Goal: Browse casually: Explore the website without a specific task or goal

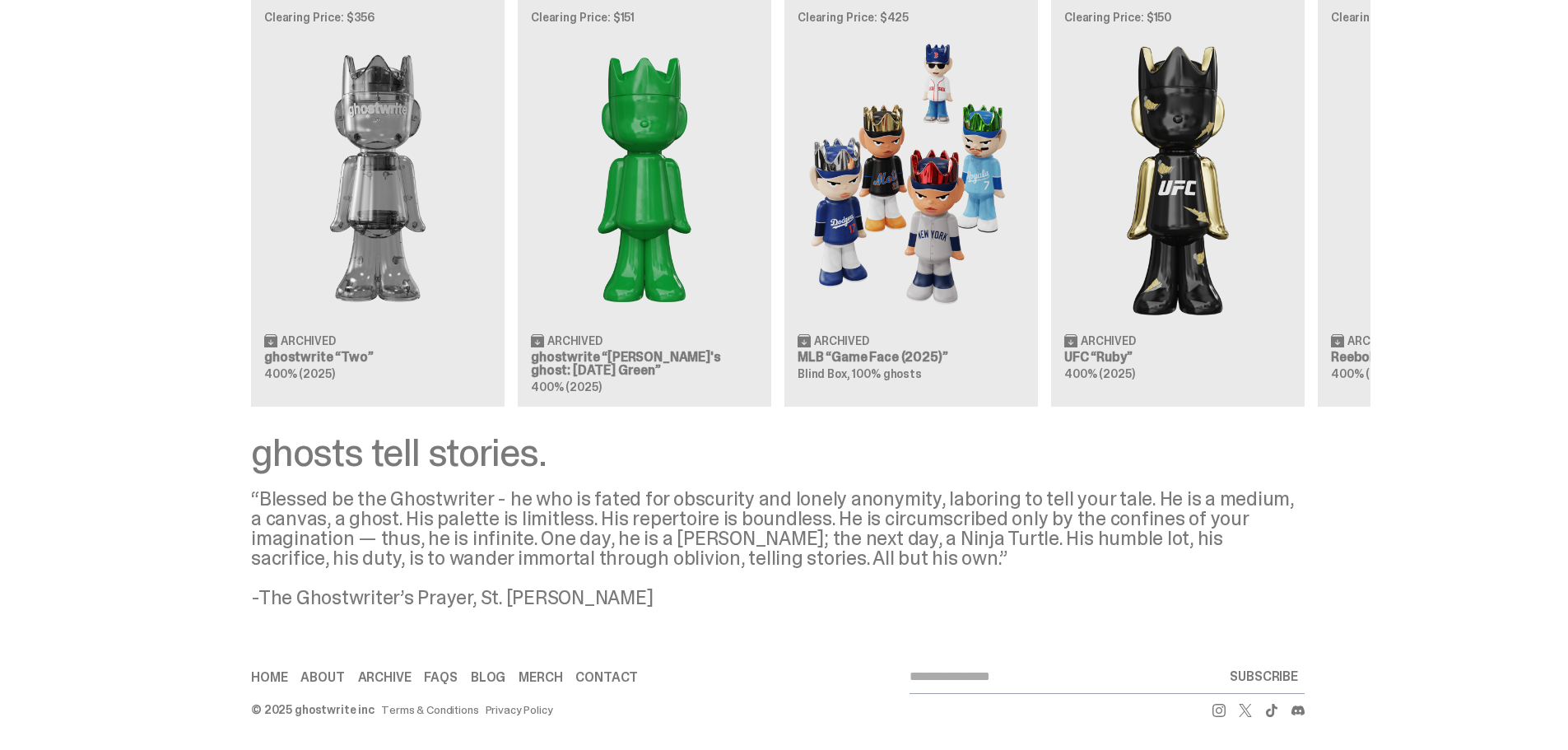
scroll to position [0, 1]
click at [589, 353] on div "Clearing Price: $356 Archived ghostwrite “Two” 400% (2025) Clearing Price: $151…" at bounding box center [778, 202] width 1186 height 408
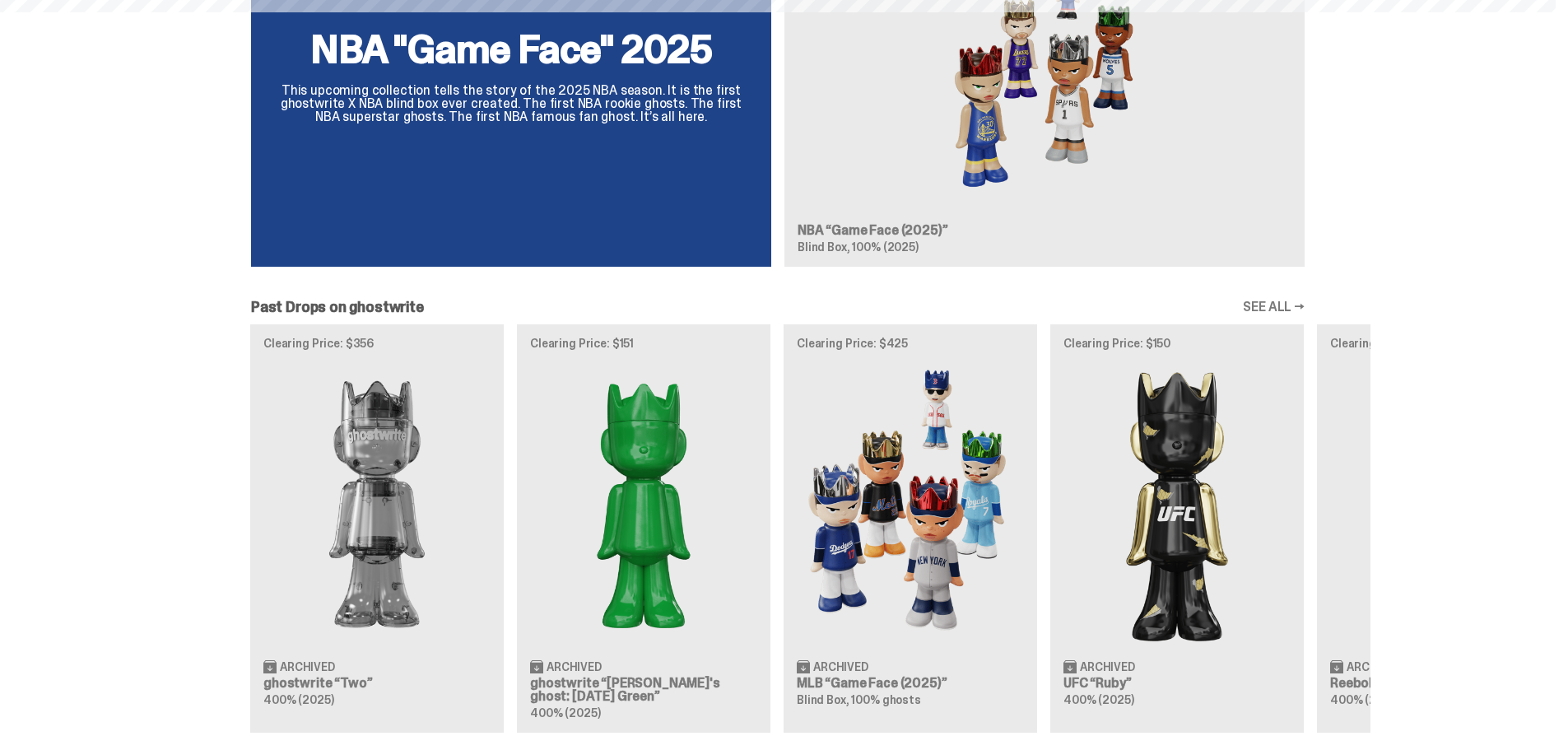
scroll to position [1409, 0]
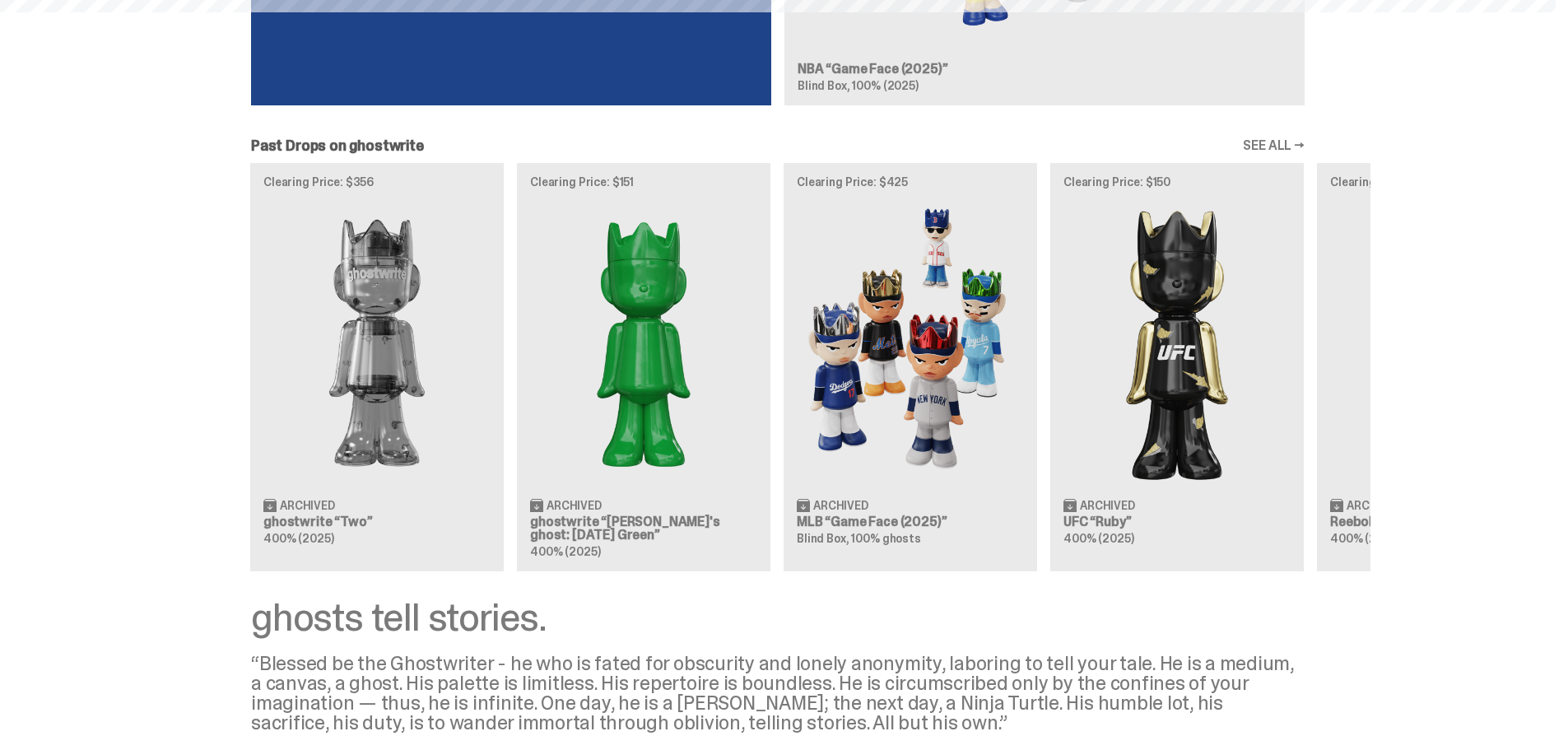
click at [859, 527] on div "Clearing Price: $356 Archived ghostwrite “Two” 400% (2025) Clearing Price: $151…" at bounding box center [778, 367] width 1186 height 408
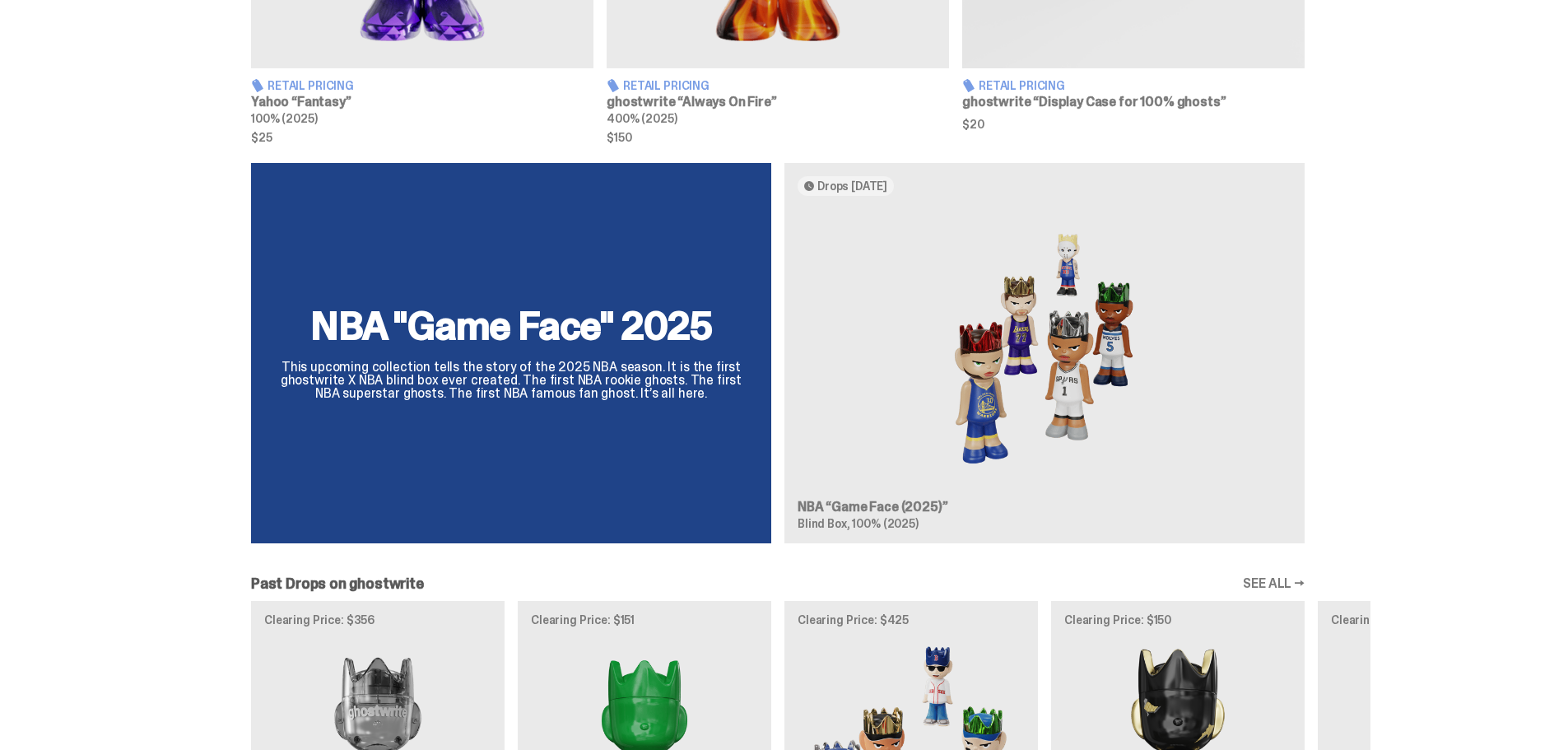
scroll to position [982, 0]
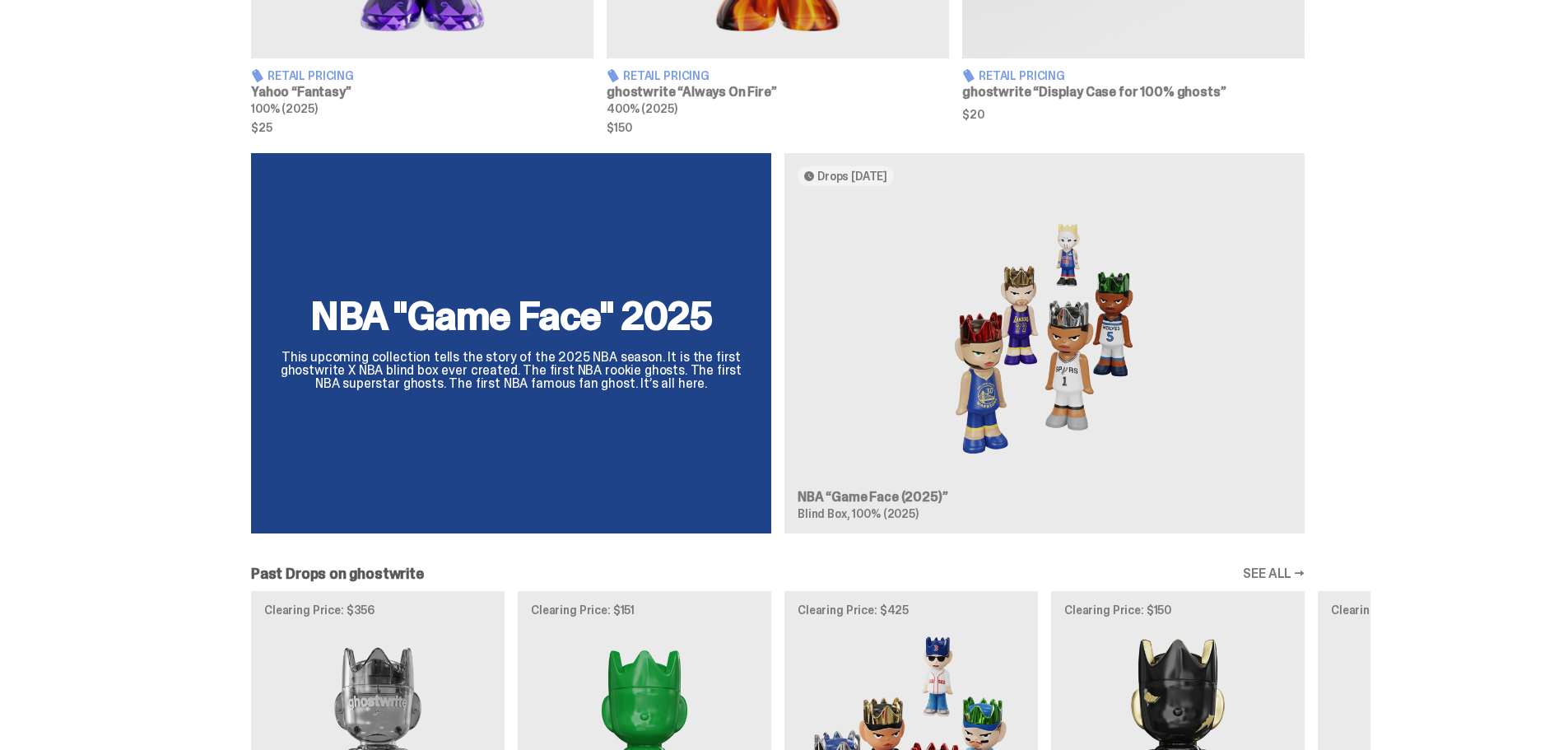
click at [1066, 356] on div "NBA "Game Face" 2025 This upcoming collection tells the story of the 2025 NBA s…" at bounding box center [778, 349] width 1186 height 394
click at [1073, 345] on div "NBA "Game Face" 2025 This upcoming collection tells the story of the 2025 NBA s…" at bounding box center [778, 349] width 1186 height 394
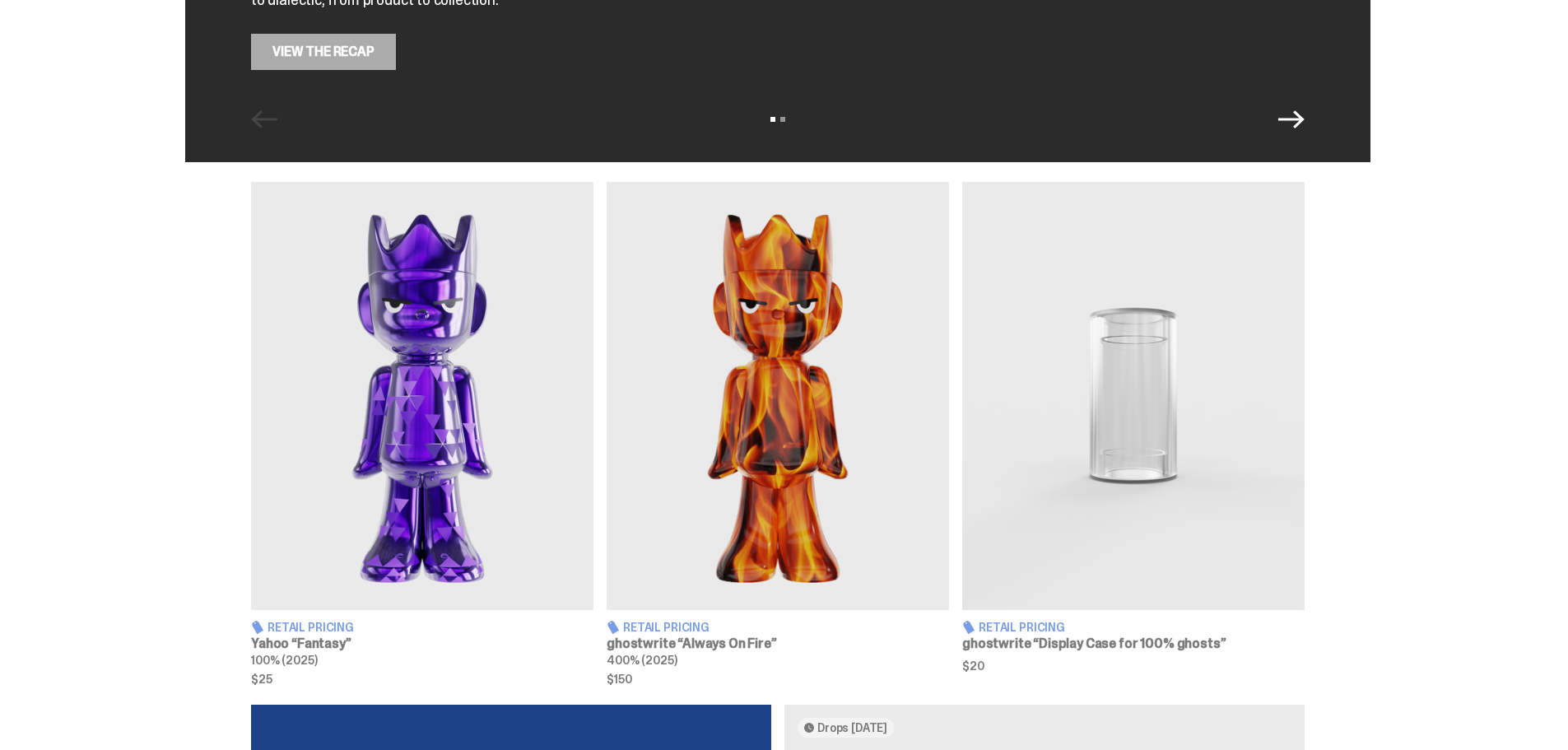
scroll to position [406, 0]
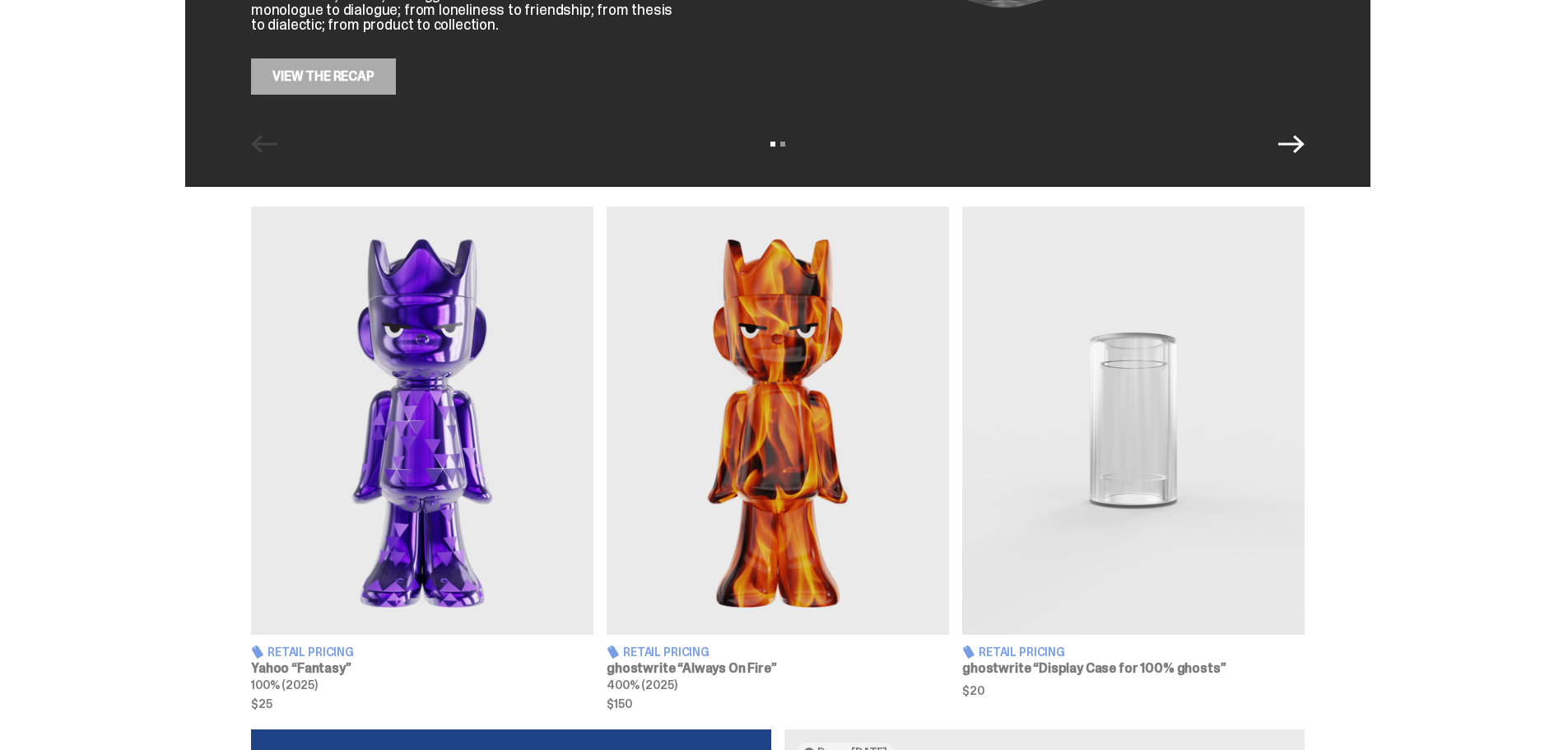
click at [1145, 465] on img at bounding box center [1134, 420] width 343 height 428
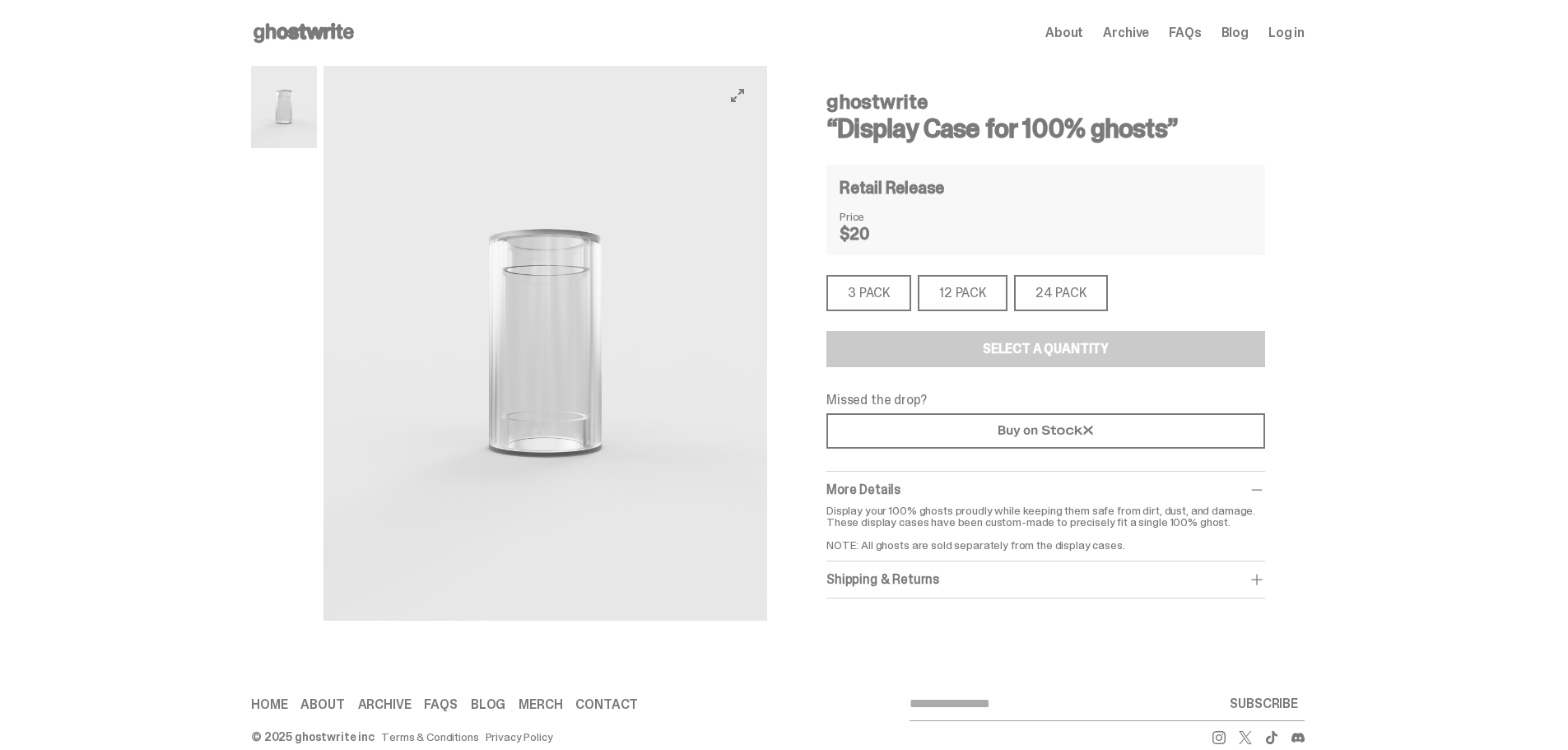
scroll to position [27, 0]
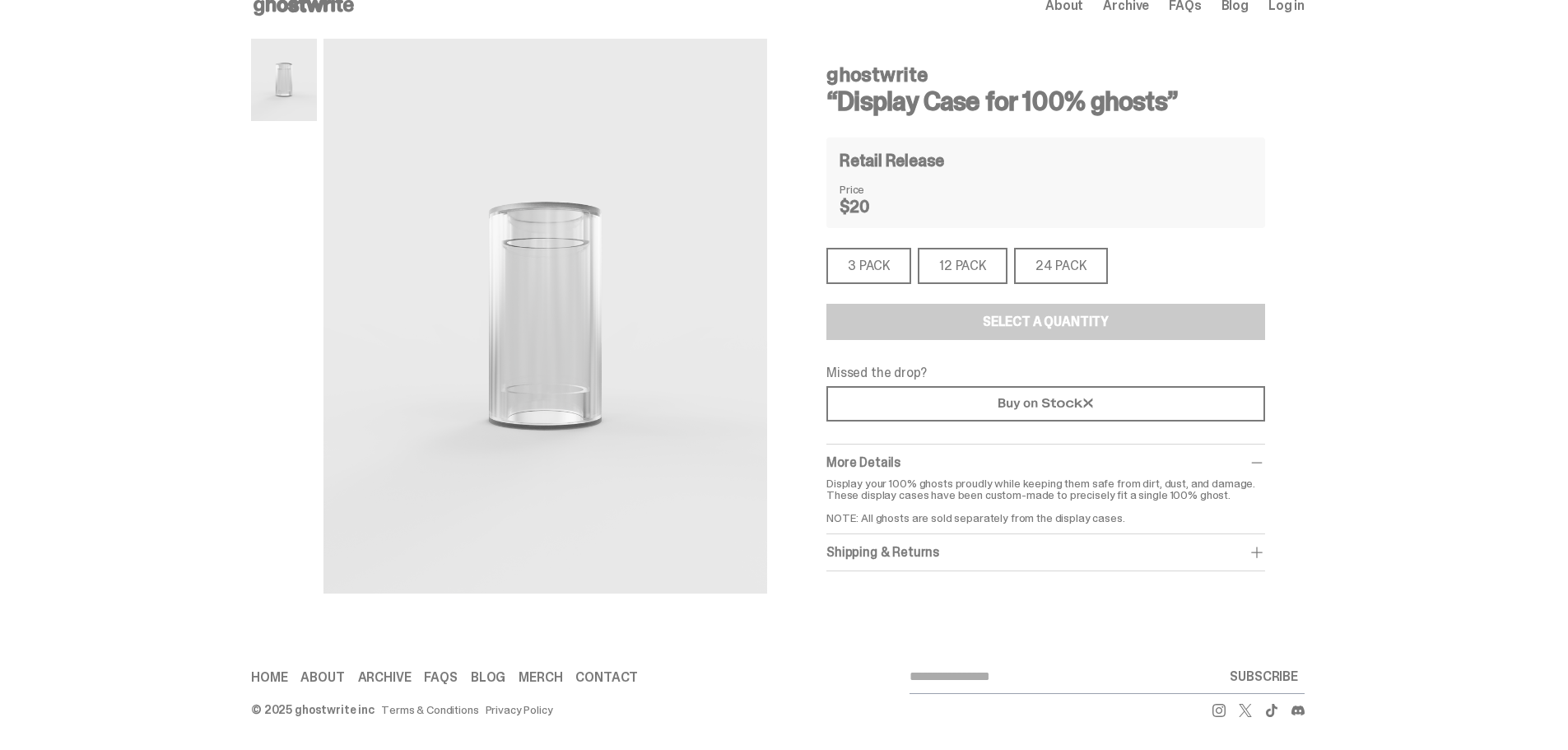
click at [909, 263] on div "3 PACK" at bounding box center [869, 266] width 85 height 36
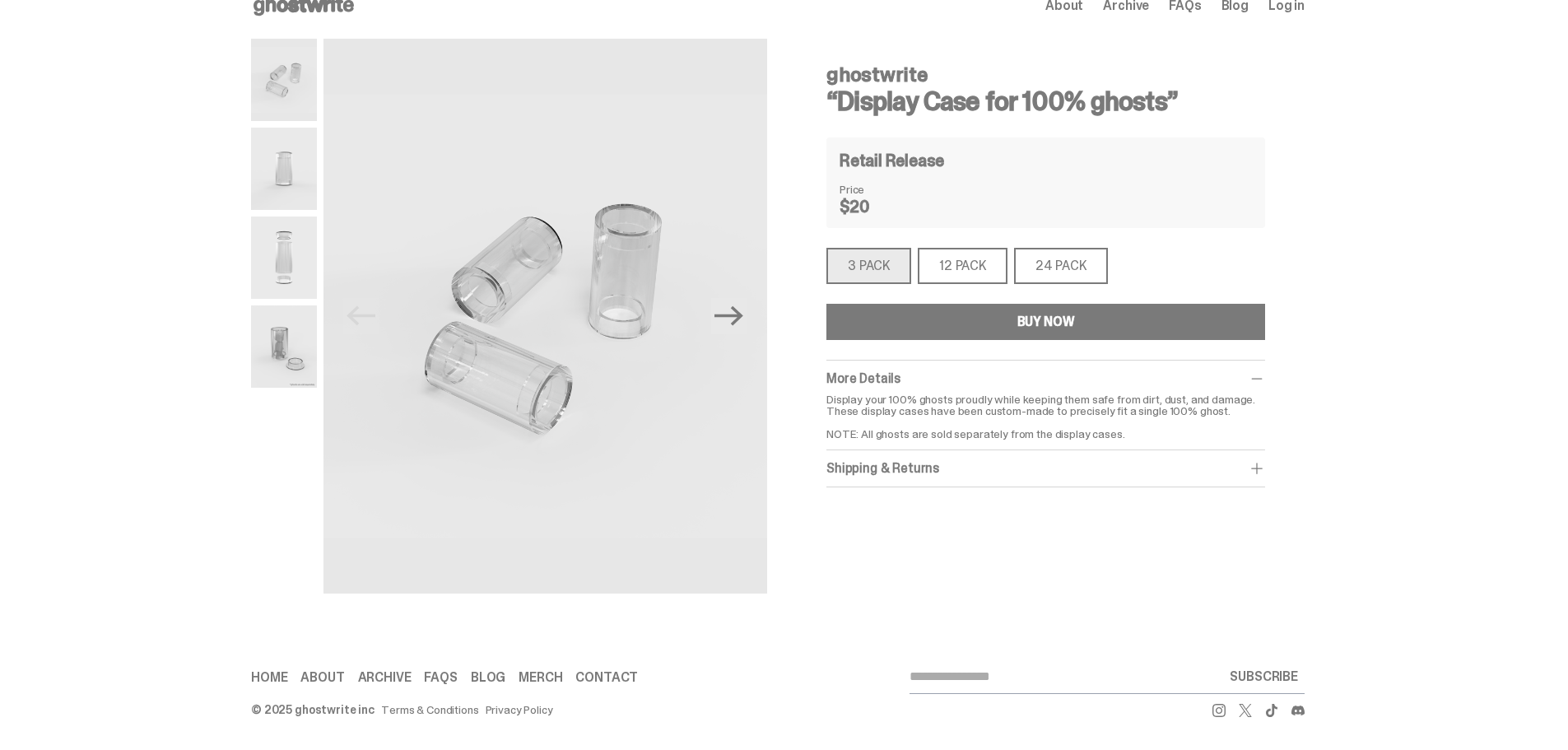
click at [948, 266] on div "12 PACK" at bounding box center [963, 266] width 90 height 36
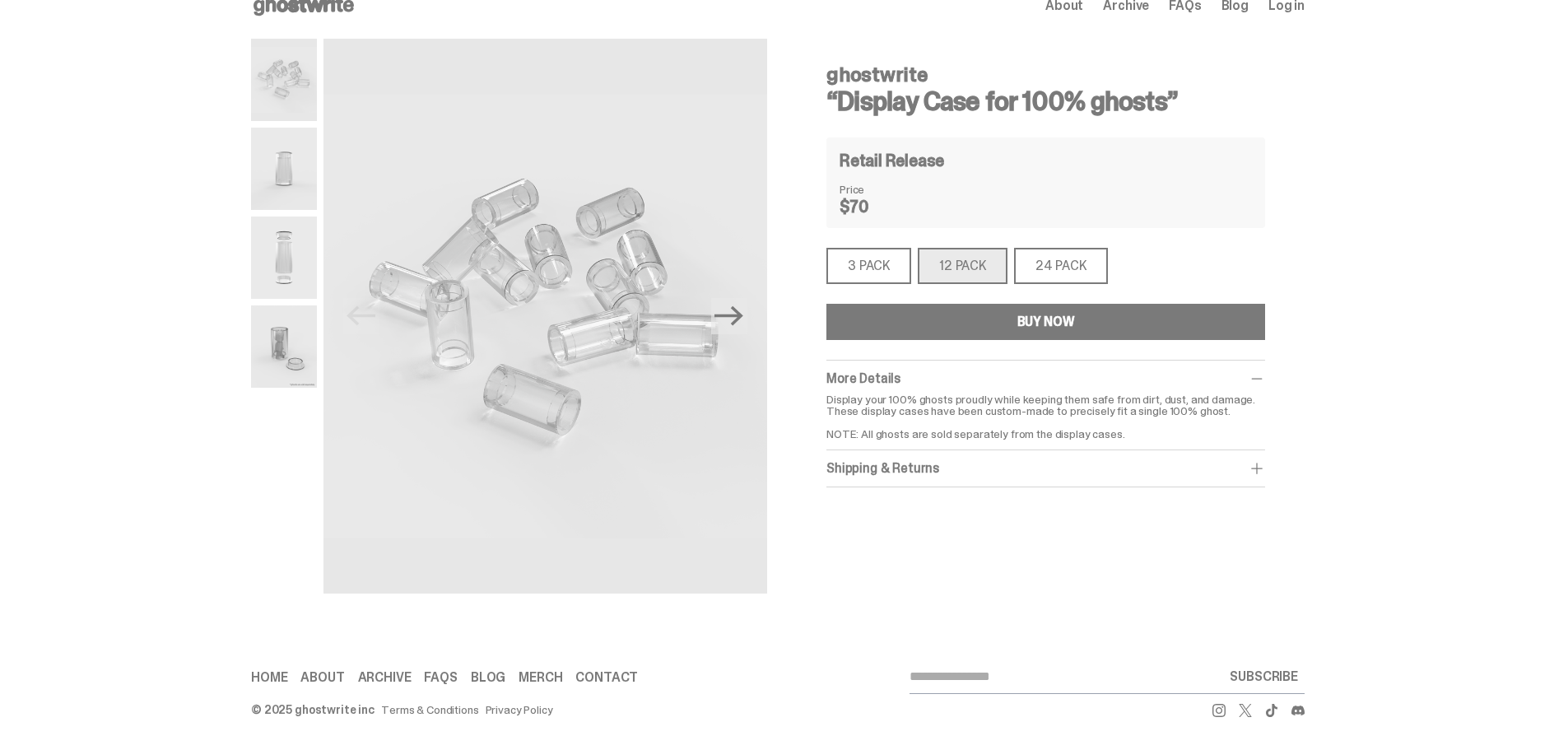
click at [1053, 261] on div "24 PACK" at bounding box center [1061, 266] width 93 height 36
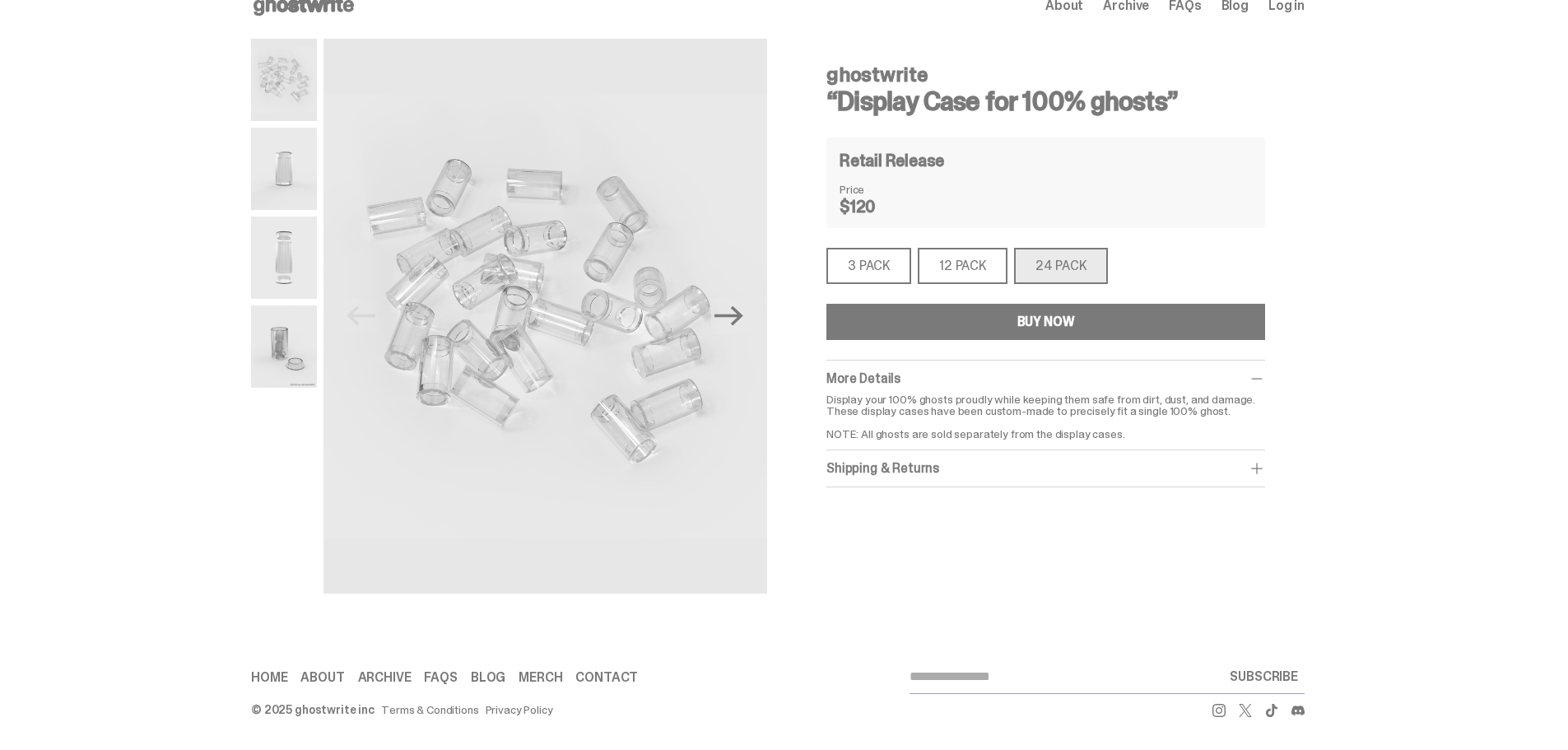
click at [883, 276] on div "3 PACK" at bounding box center [869, 266] width 85 height 36
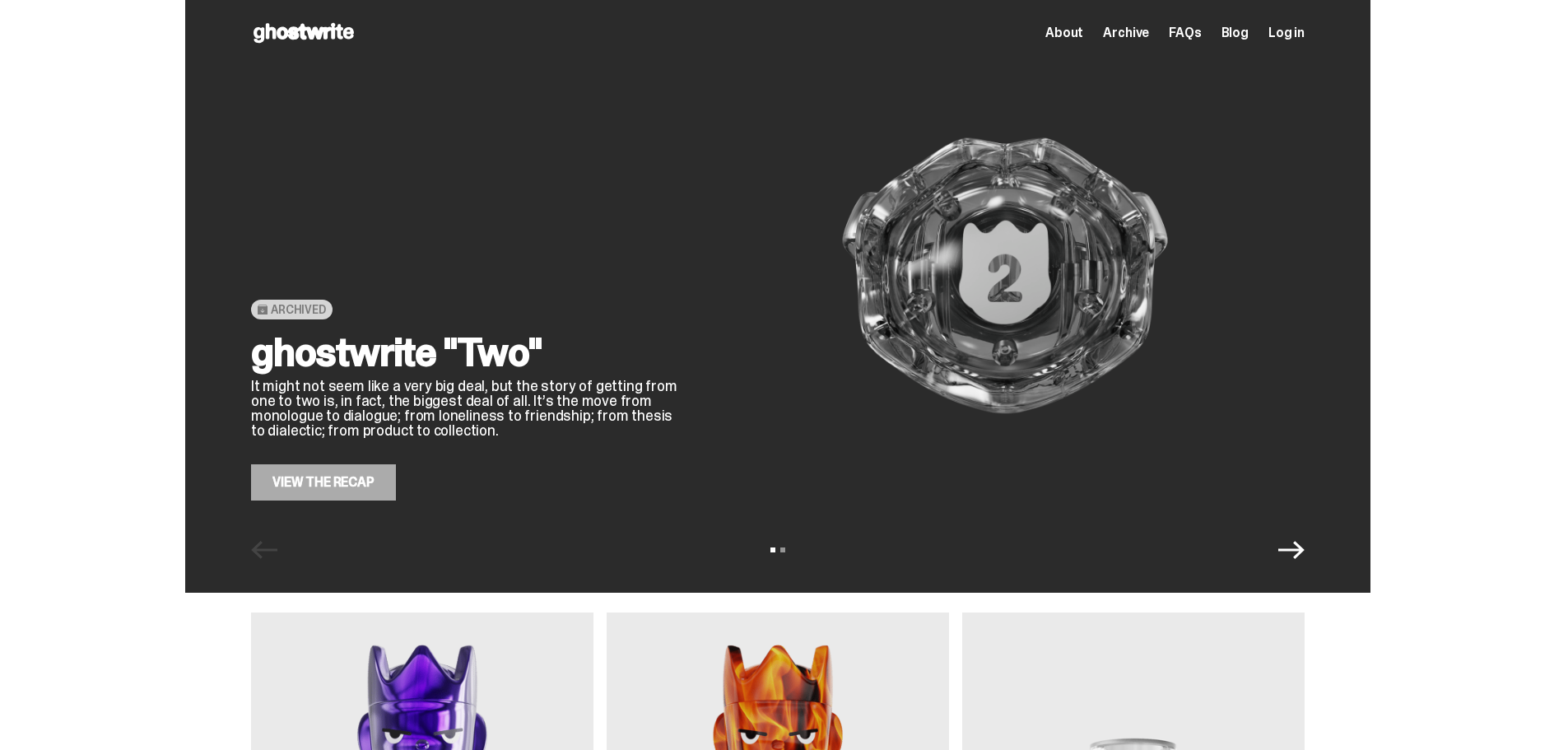
click at [354, 363] on h2 "ghostwrite "Two"" at bounding box center [465, 352] width 428 height 40
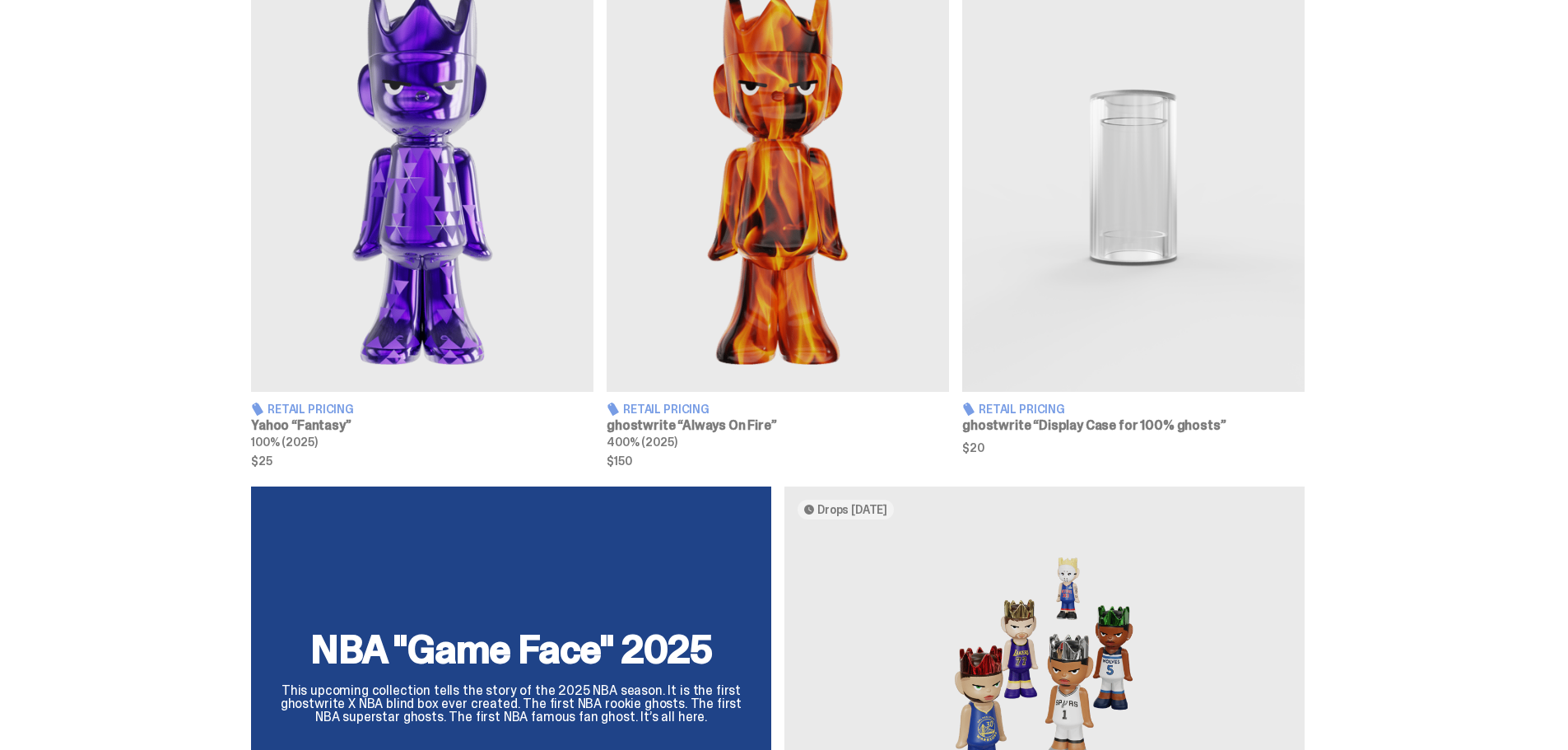
scroll to position [658, 0]
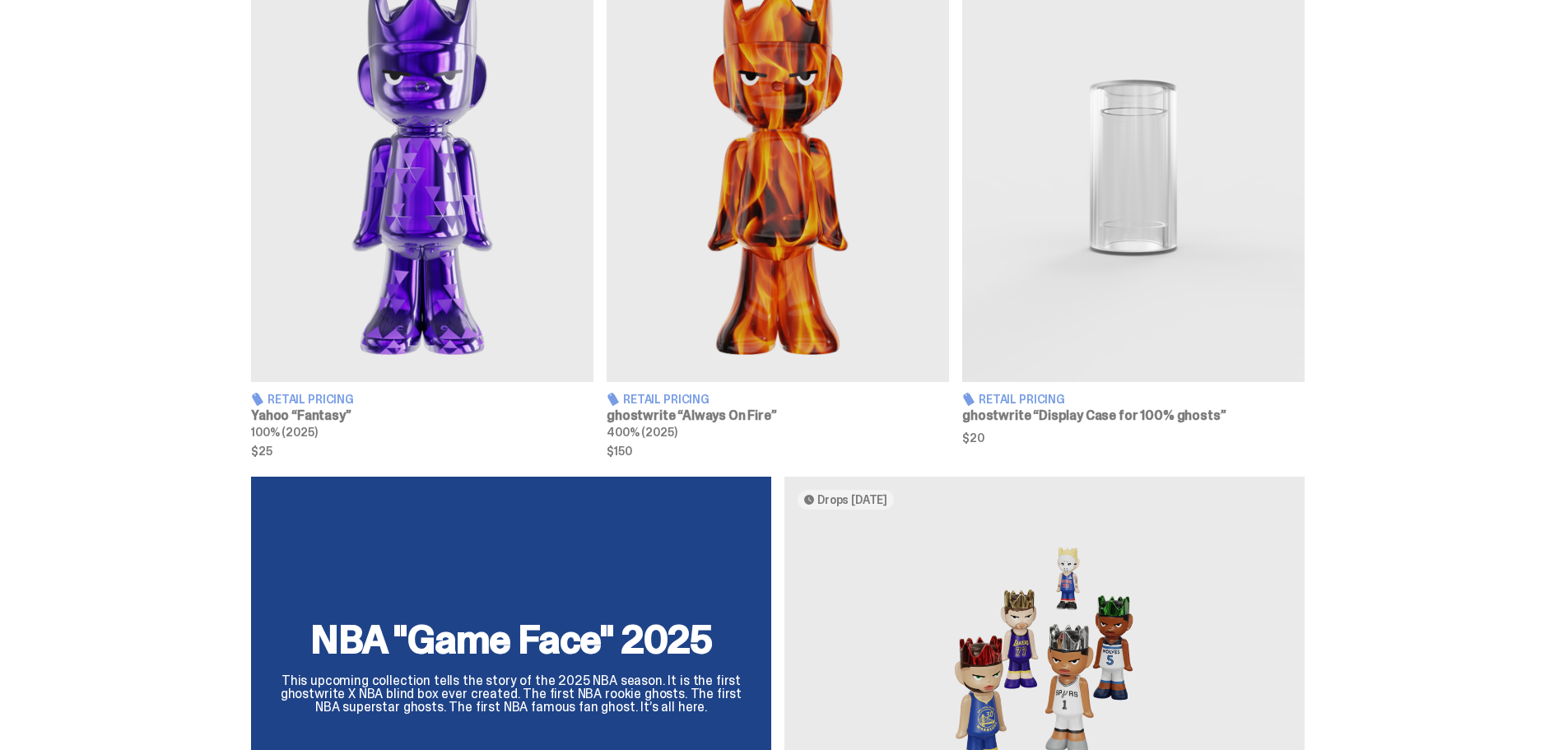
click at [804, 317] on img at bounding box center [778, 168] width 343 height 428
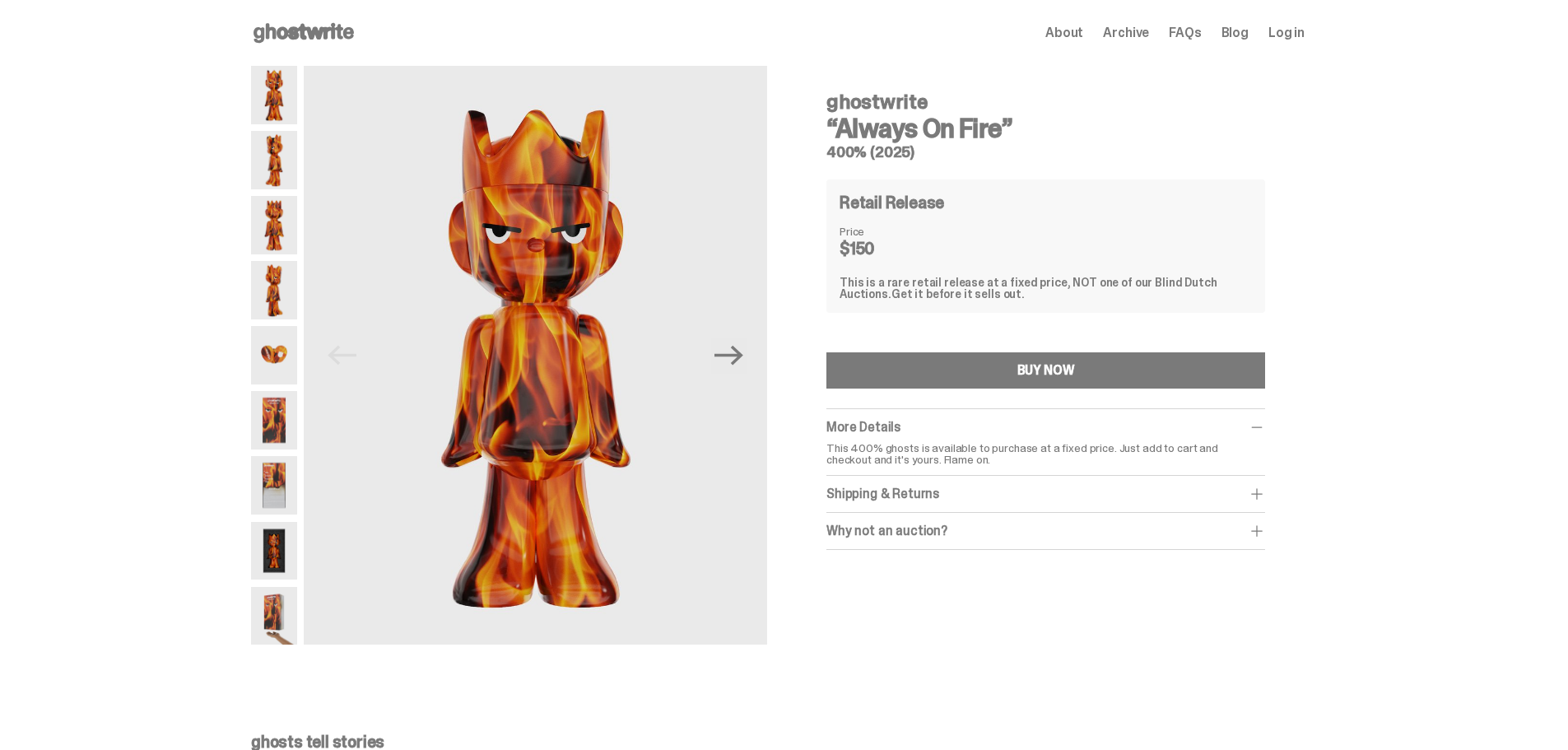
click at [273, 163] on img at bounding box center [273, 160] width 46 height 59
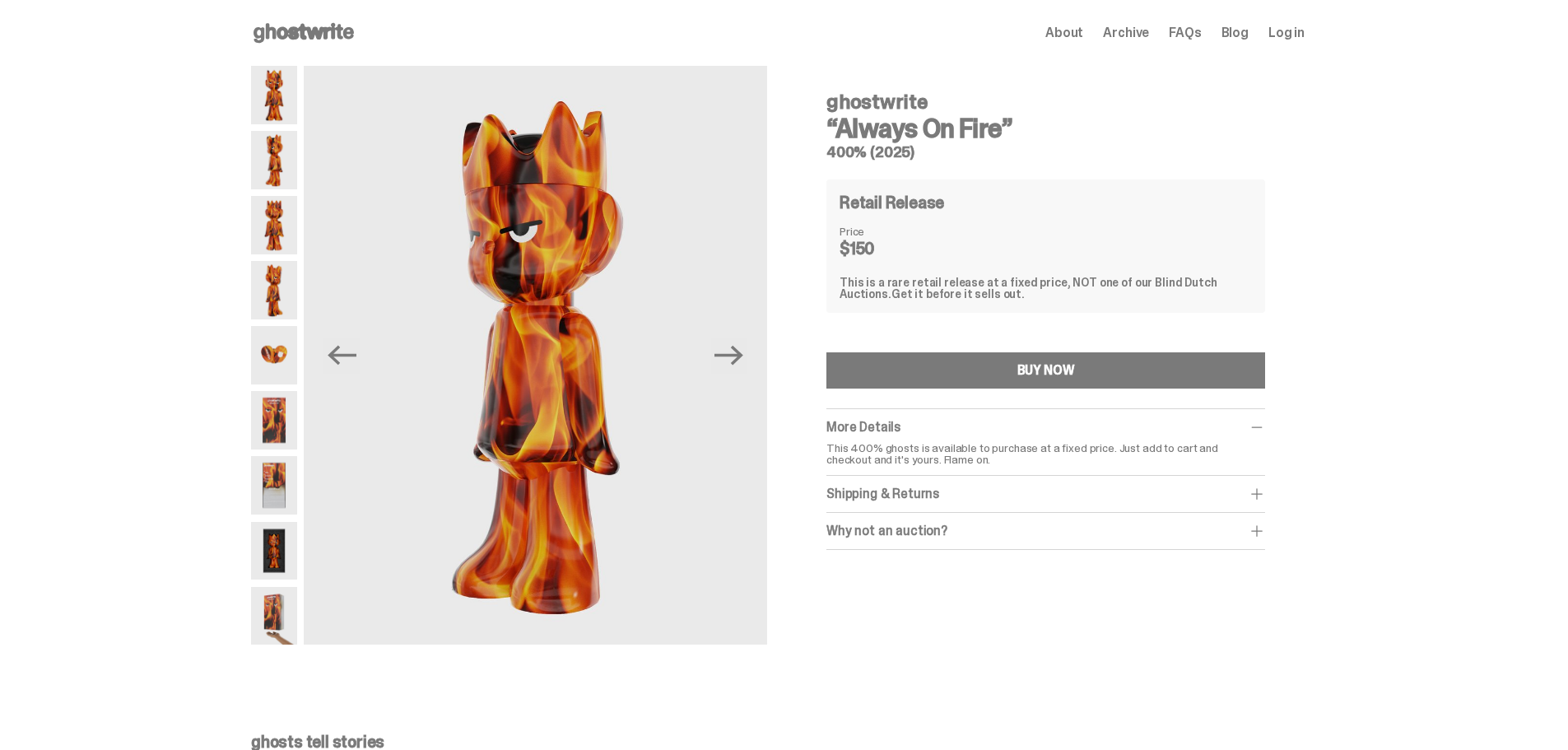
click at [279, 430] on img at bounding box center [273, 420] width 46 height 59
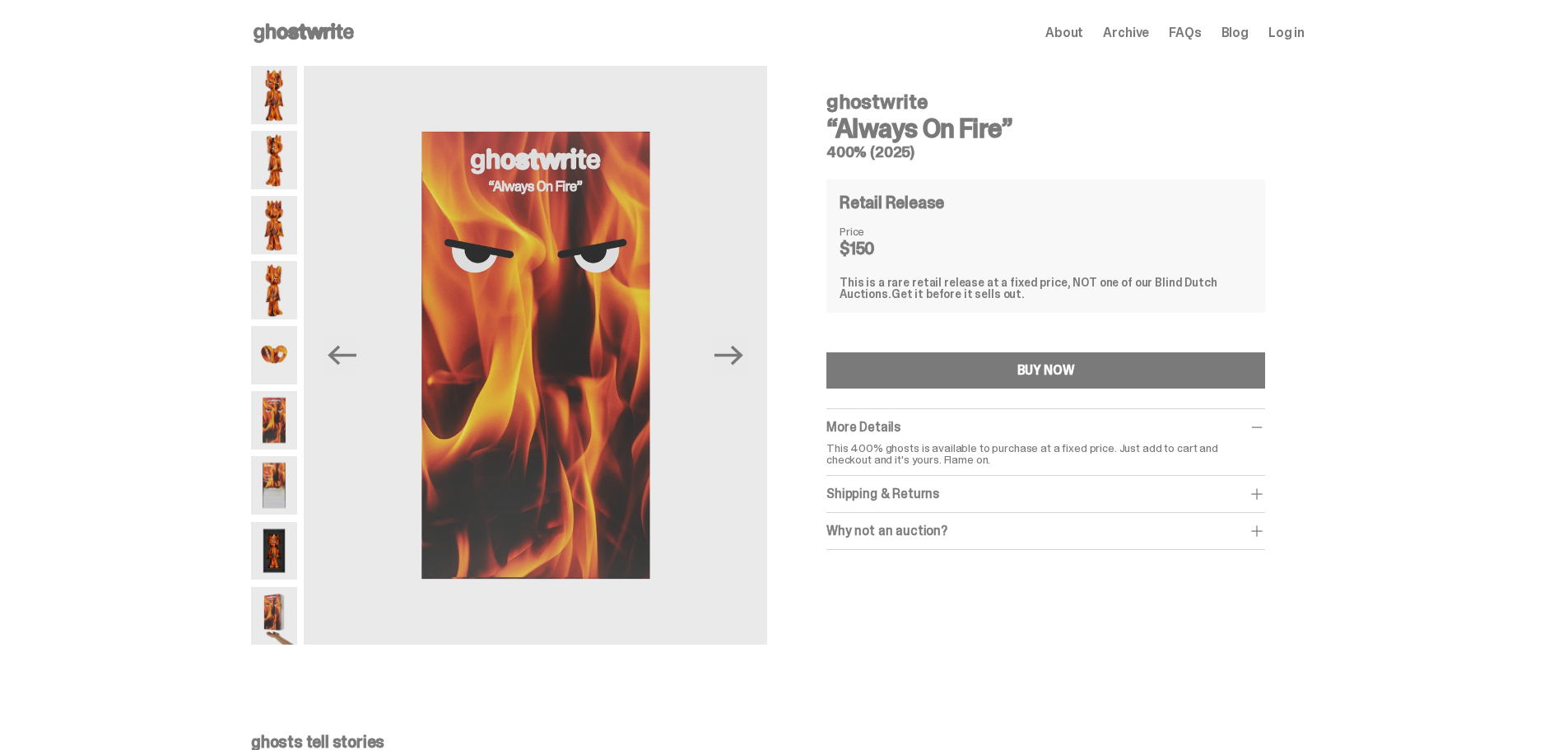
click at [289, 516] on div at bounding box center [273, 355] width 46 height 579
